Goal: Navigation & Orientation: Find specific page/section

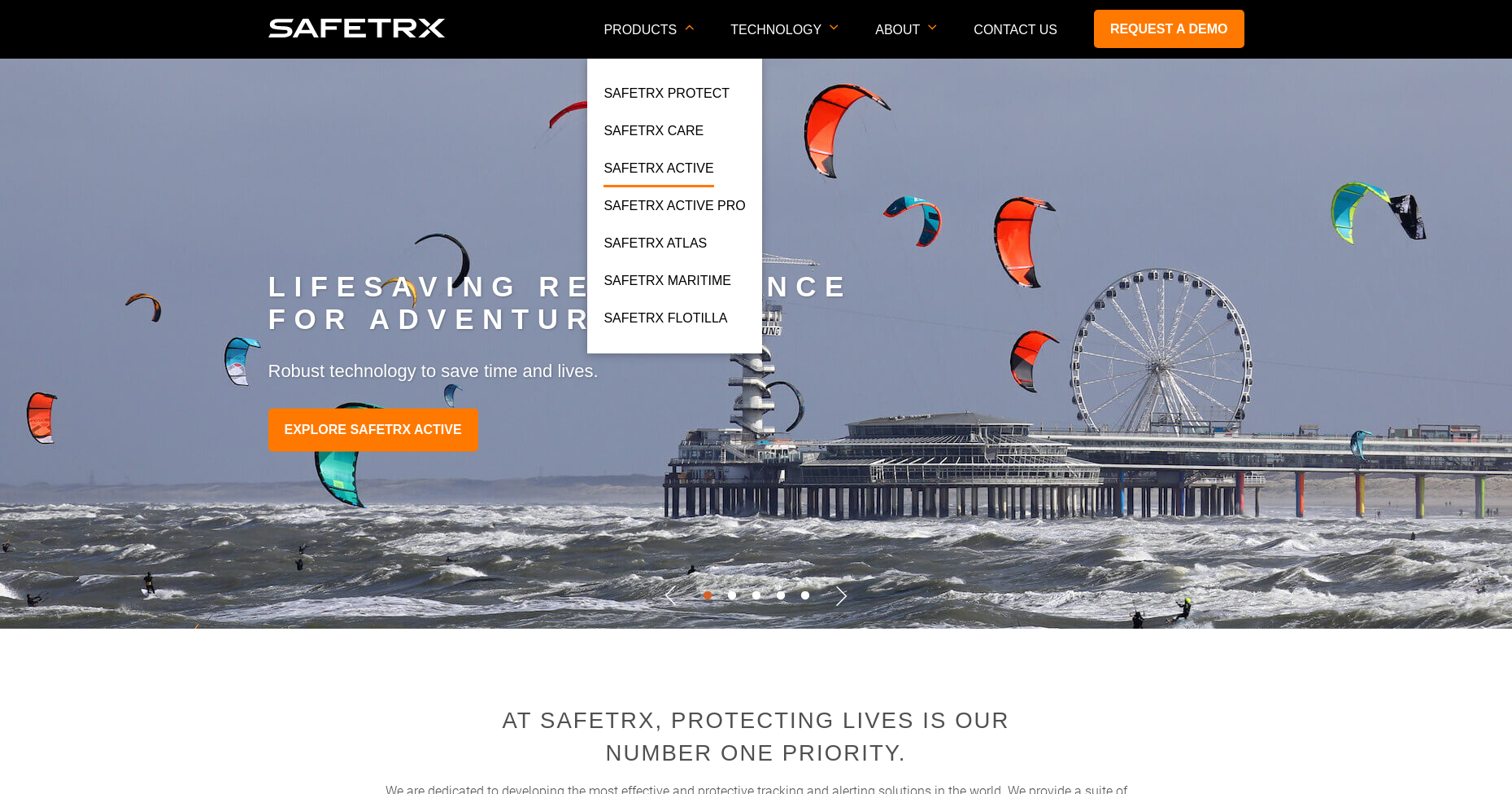
click at [688, 172] on link "SafeTrx Active" at bounding box center [658, 173] width 110 height 30
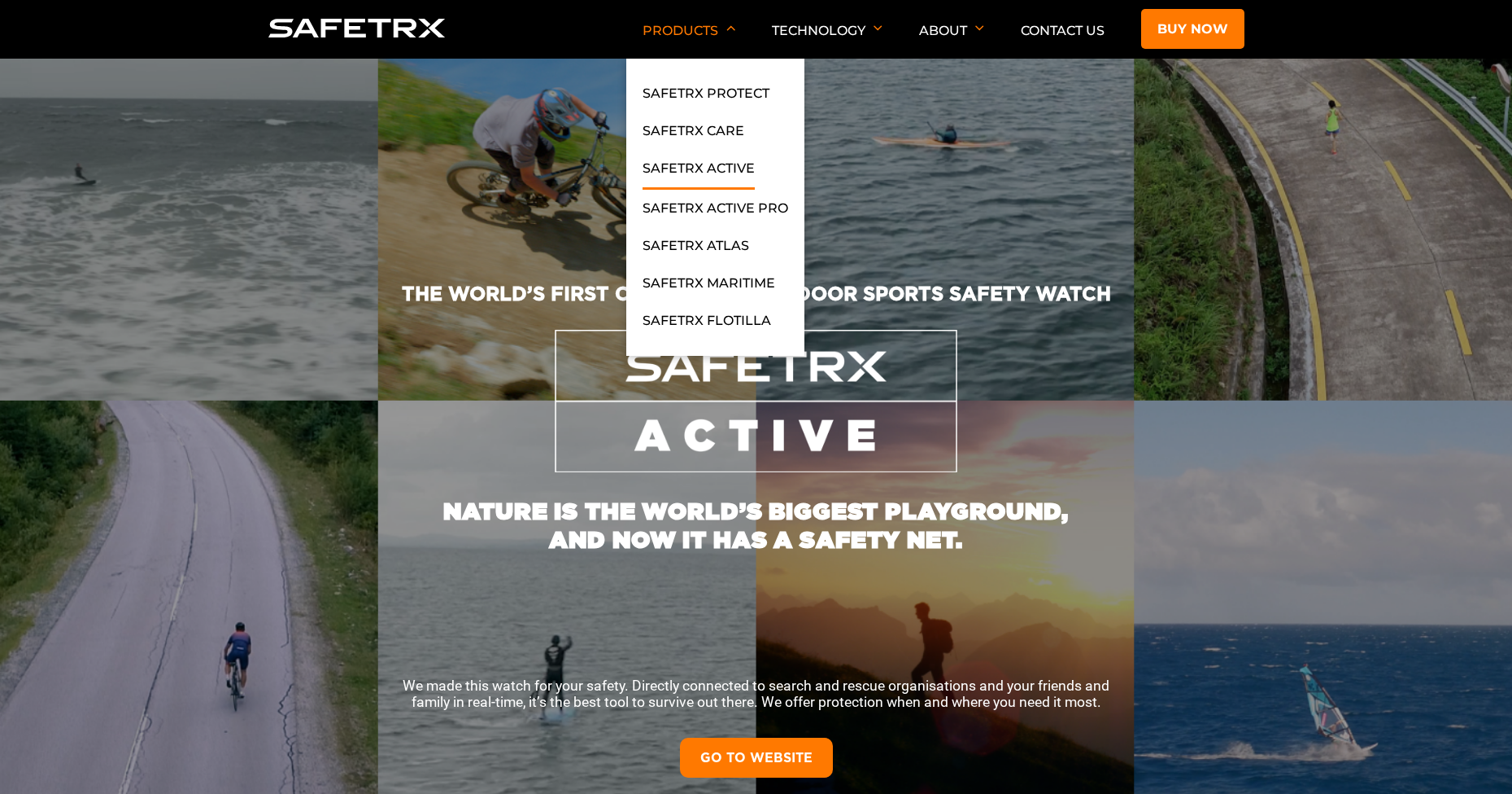
click at [739, 271] on li "SafeTrx Atlas" at bounding box center [714, 254] width 145 height 38
click at [742, 282] on link "SafeTrx Maritime" at bounding box center [709, 288] width 132 height 30
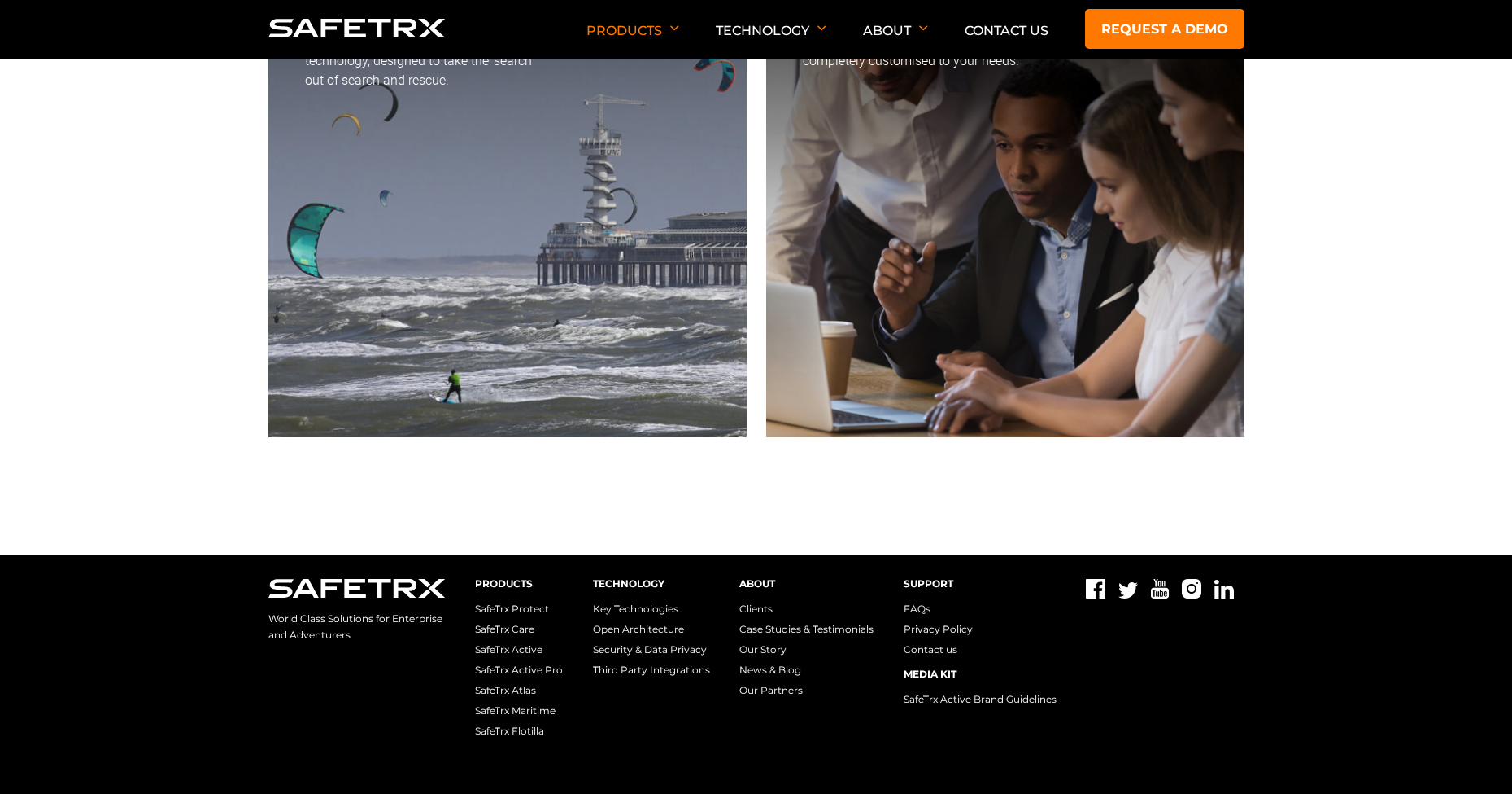
scroll to position [5573, 0]
